Goal: Information Seeking & Learning: Learn about a topic

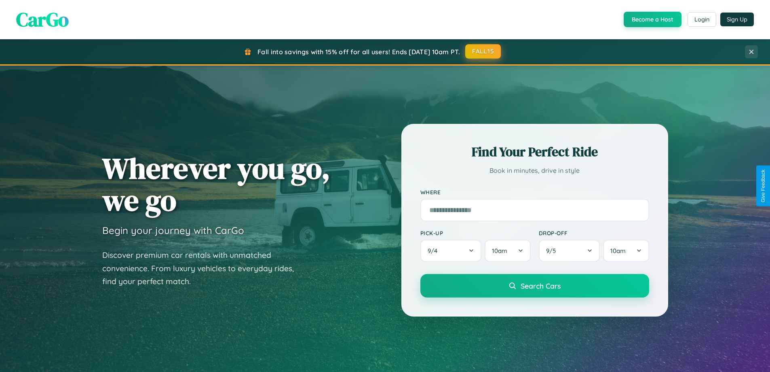
click at [484, 51] on button "FALL15" at bounding box center [484, 51] width 36 height 15
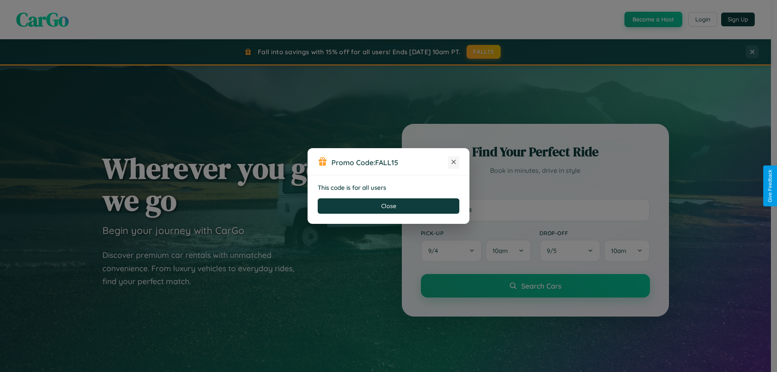
click at [453, 162] on icon at bounding box center [453, 162] width 8 height 8
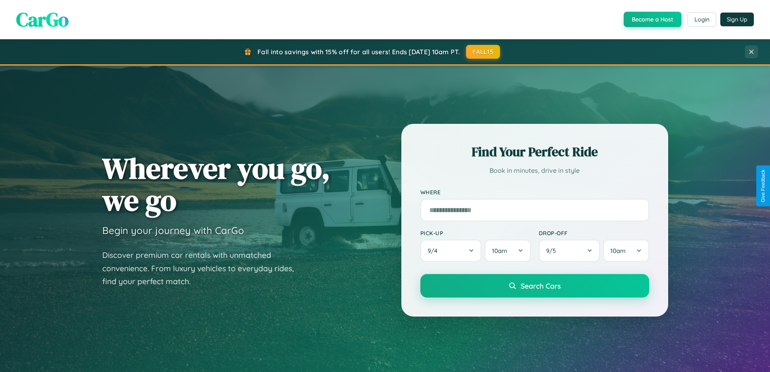
scroll to position [557, 0]
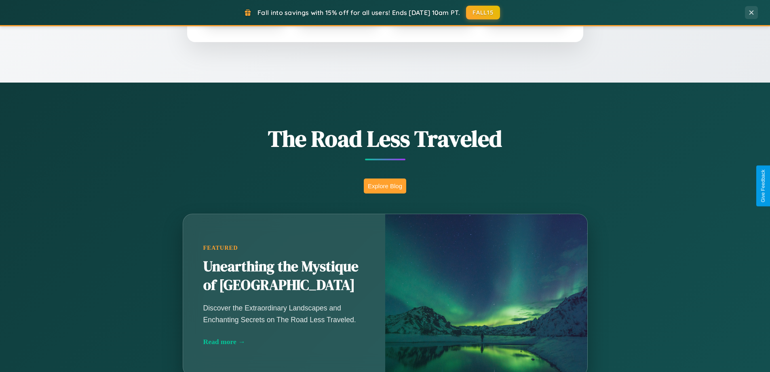
click at [385, 186] on button "Explore Blog" at bounding box center [385, 185] width 42 height 15
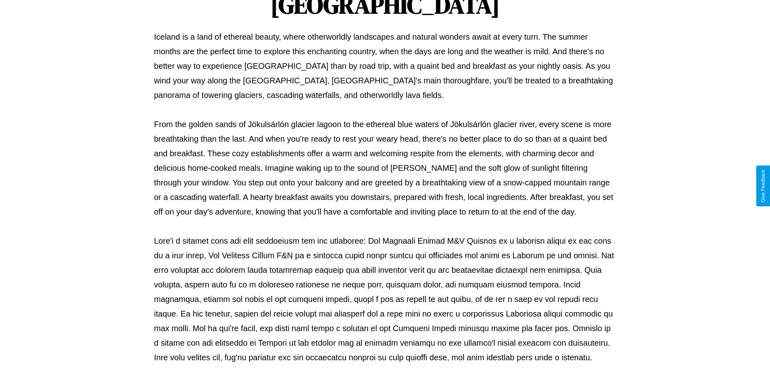
scroll to position [262, 0]
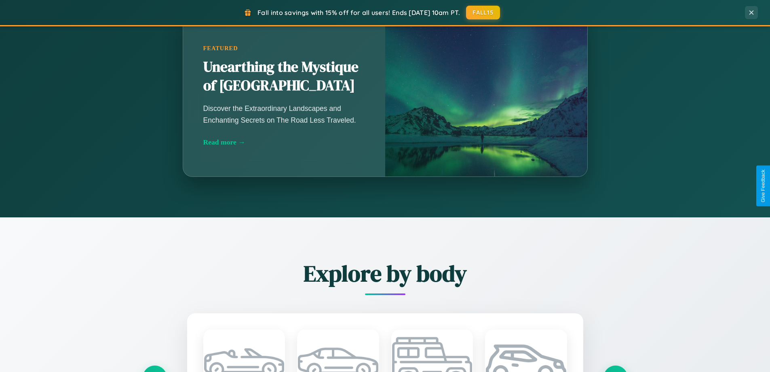
scroll to position [1556, 0]
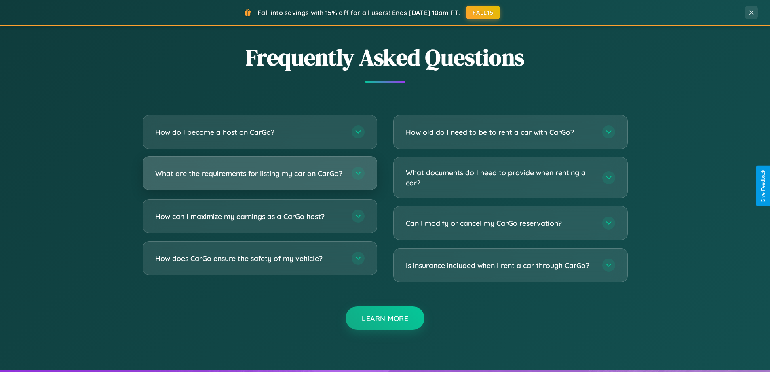
click at [260, 177] on h3 "What are the requirements for listing my car on CarGo?" at bounding box center [249, 173] width 188 height 10
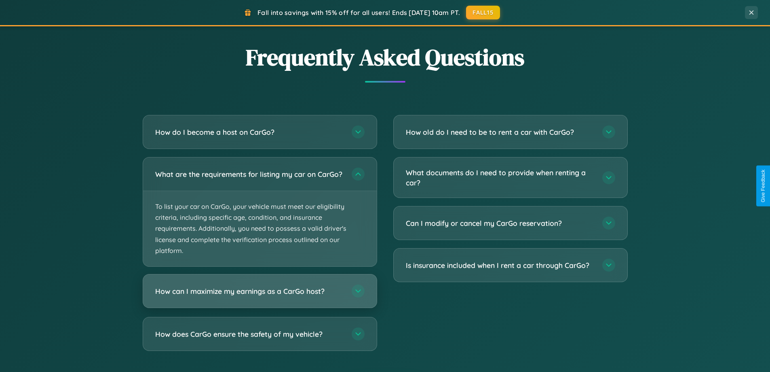
click at [260, 296] on h3 "How can I maximize my earnings as a CarGo host?" at bounding box center [249, 291] width 188 height 10
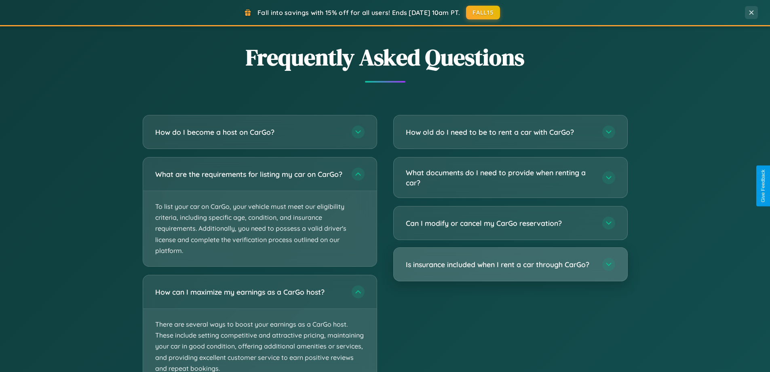
click at [510, 265] on h3 "Is insurance included when I rent a car through CarGo?" at bounding box center [500, 264] width 188 height 10
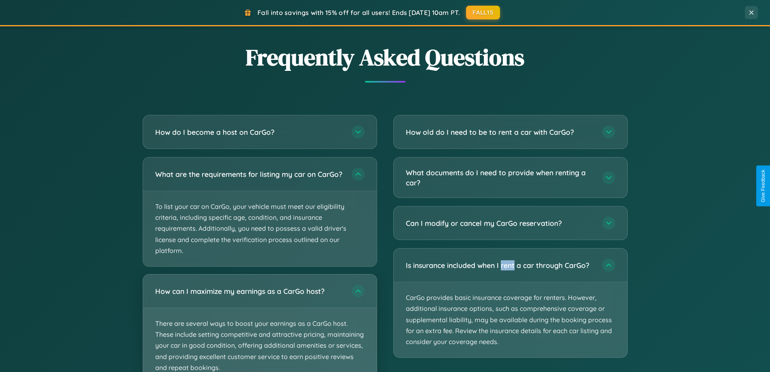
click at [260, 326] on p "There are several ways to boost your earnings as a CarGo host. These include se…" at bounding box center [260, 345] width 234 height 75
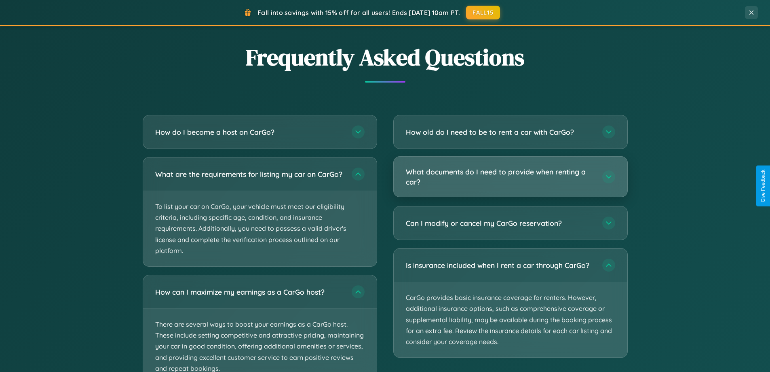
click at [510, 177] on h3 "What documents do I need to provide when renting a car?" at bounding box center [500, 177] width 188 height 20
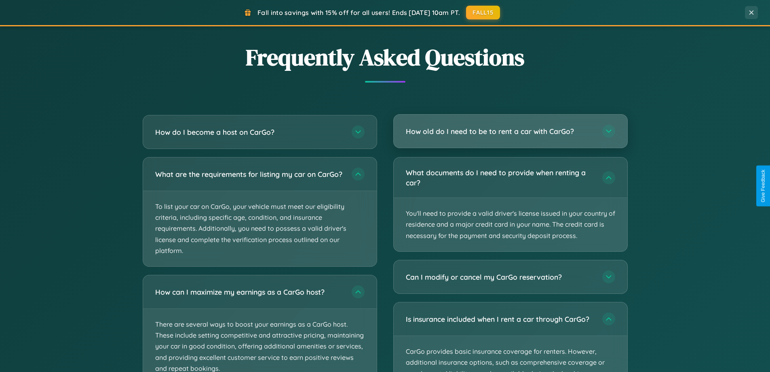
click at [510, 132] on h3 "How old do I need to be to rent a car with CarGo?" at bounding box center [500, 131] width 188 height 10
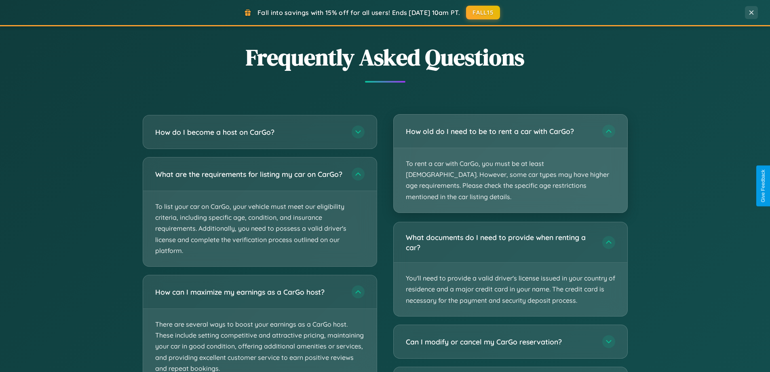
click at [510, 158] on p "To rent a car with CarGo, you must be at least [DEMOGRAPHIC_DATA]. However, som…" at bounding box center [511, 180] width 234 height 64
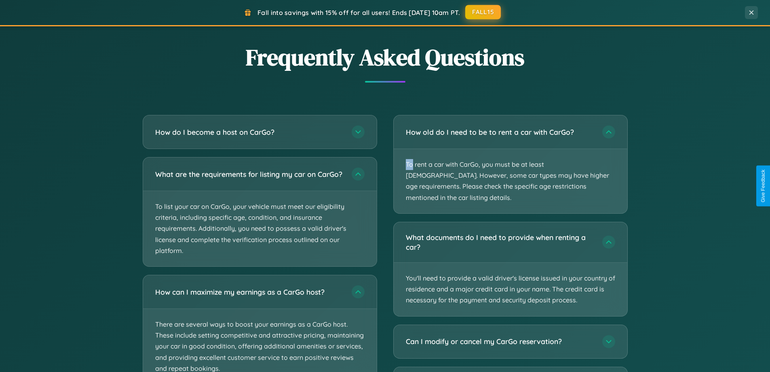
click at [484, 12] on button "FALL15" at bounding box center [484, 12] width 36 height 15
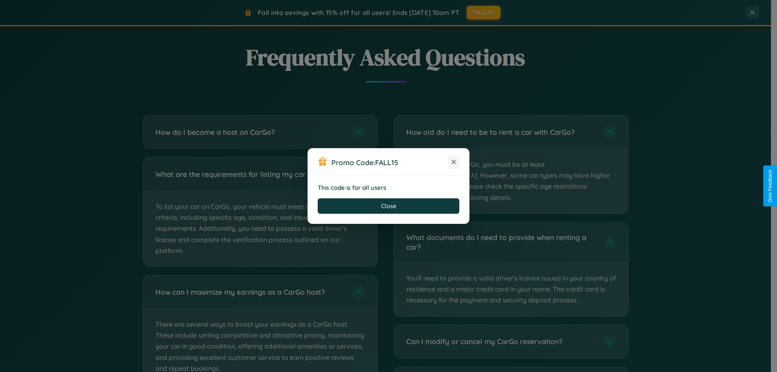
click at [453, 162] on icon at bounding box center [453, 162] width 8 height 8
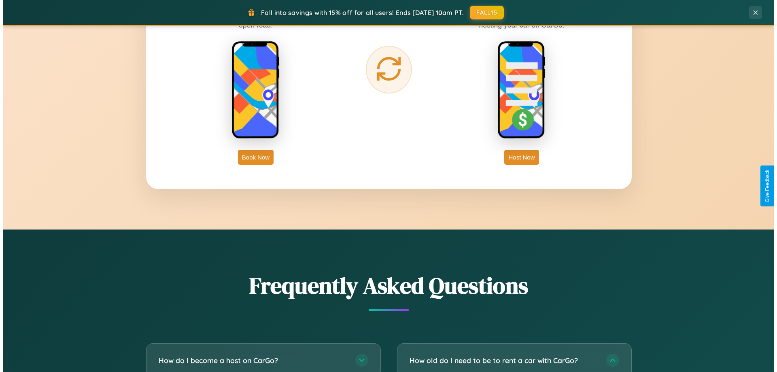
scroll to position [0, 0]
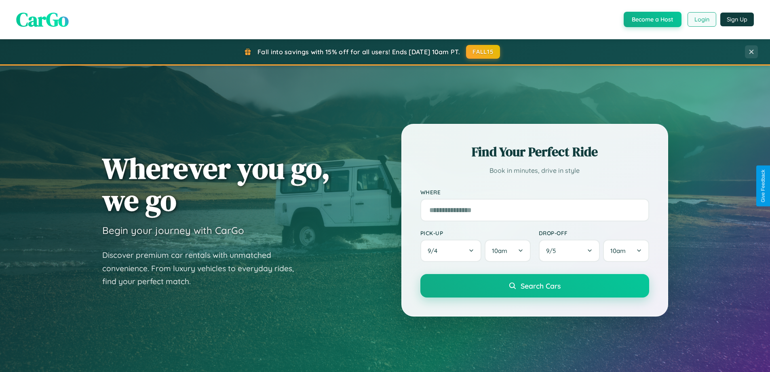
click at [702, 19] on button "Login" at bounding box center [702, 19] width 29 height 15
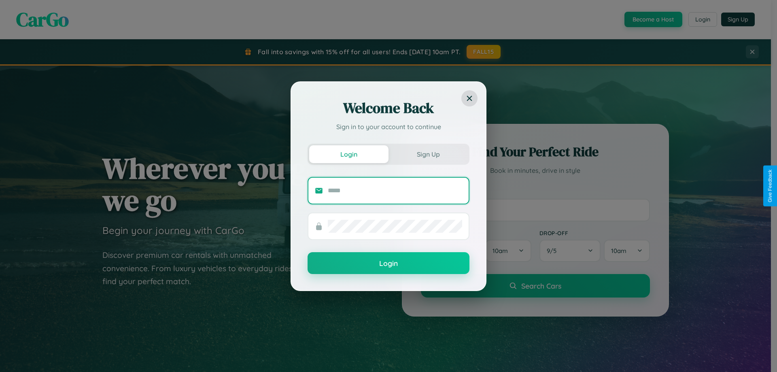
click at [395, 190] on input "text" at bounding box center [395, 190] width 134 height 13
type input "**********"
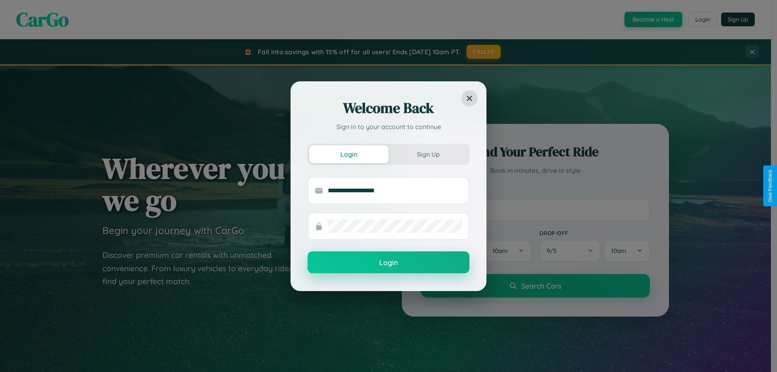
click at [388, 262] on button "Login" at bounding box center [388, 262] width 162 height 22
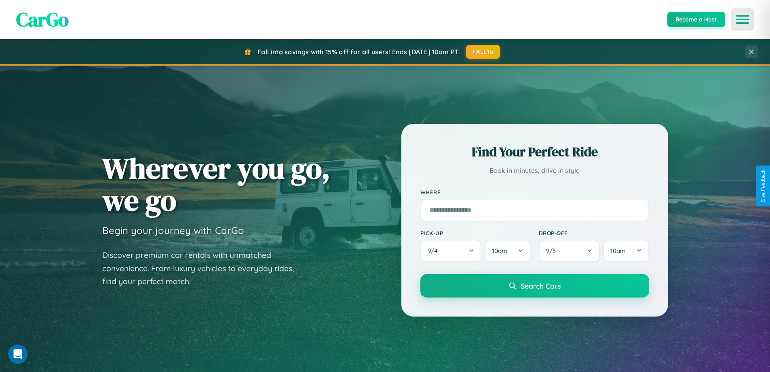
click at [743, 19] on icon "Open menu" at bounding box center [743, 19] width 12 height 7
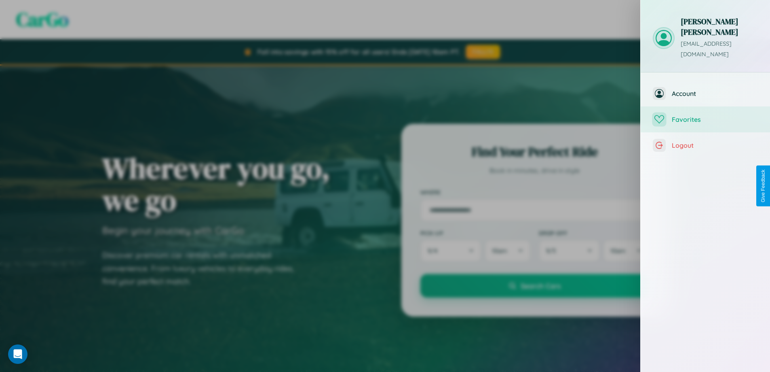
click at [706, 115] on span "Favorites" at bounding box center [715, 119] width 86 height 8
